Goal: Transaction & Acquisition: Purchase product/service

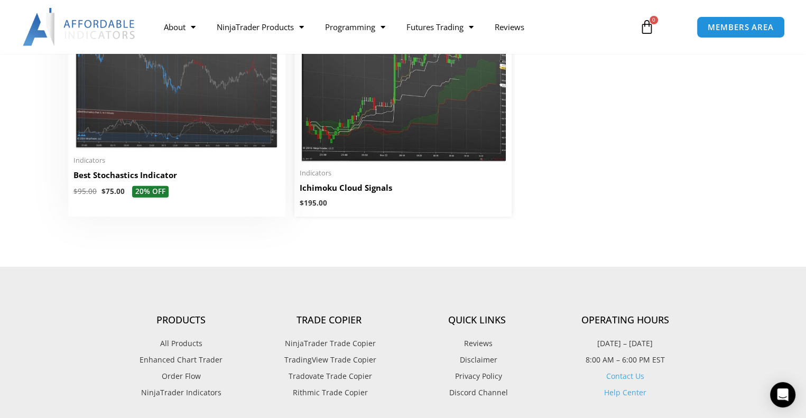
scroll to position [2537, 0]
click at [190, 117] on img at bounding box center [177, 67] width 207 height 165
